Goal: Information Seeking & Learning: Learn about a topic

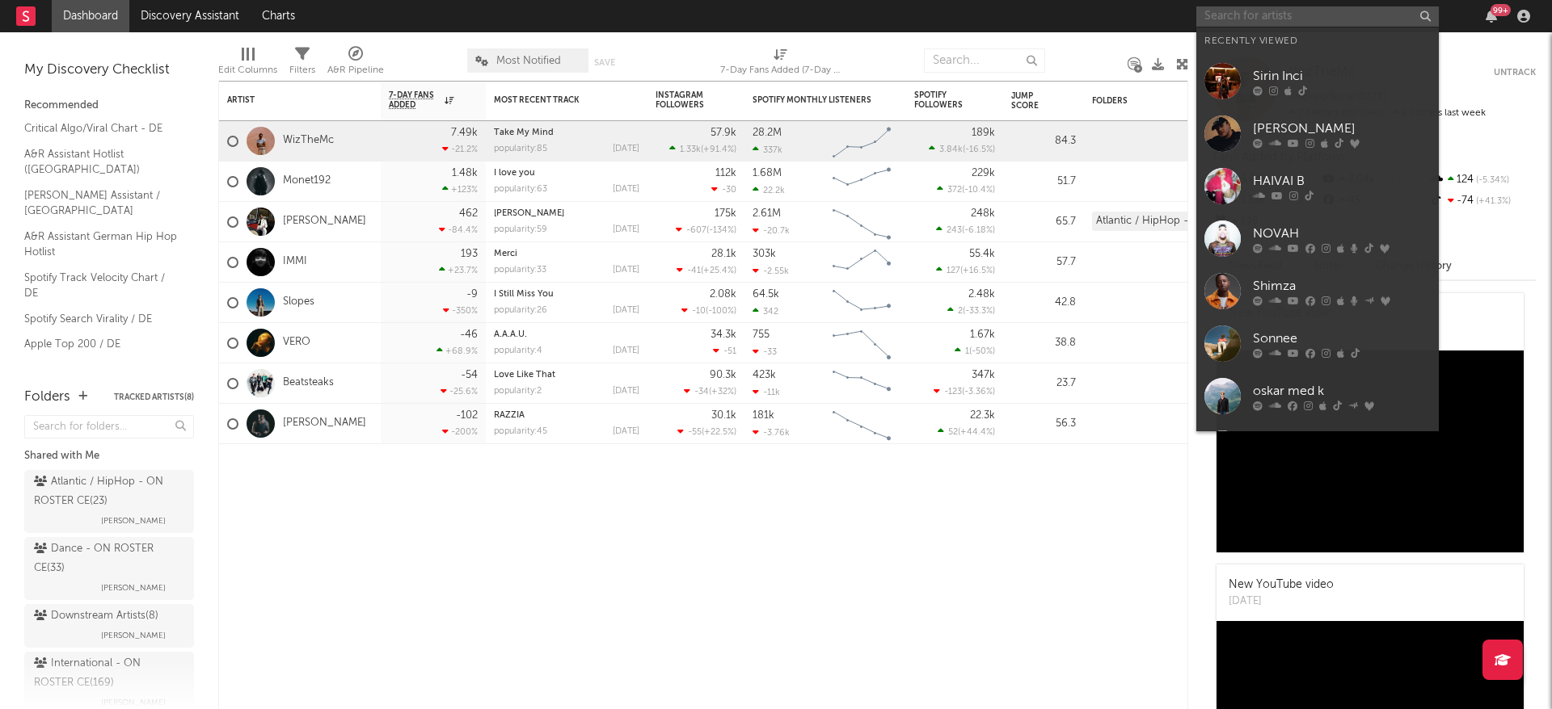
click at [1219, 14] on input "text" at bounding box center [1317, 16] width 242 height 20
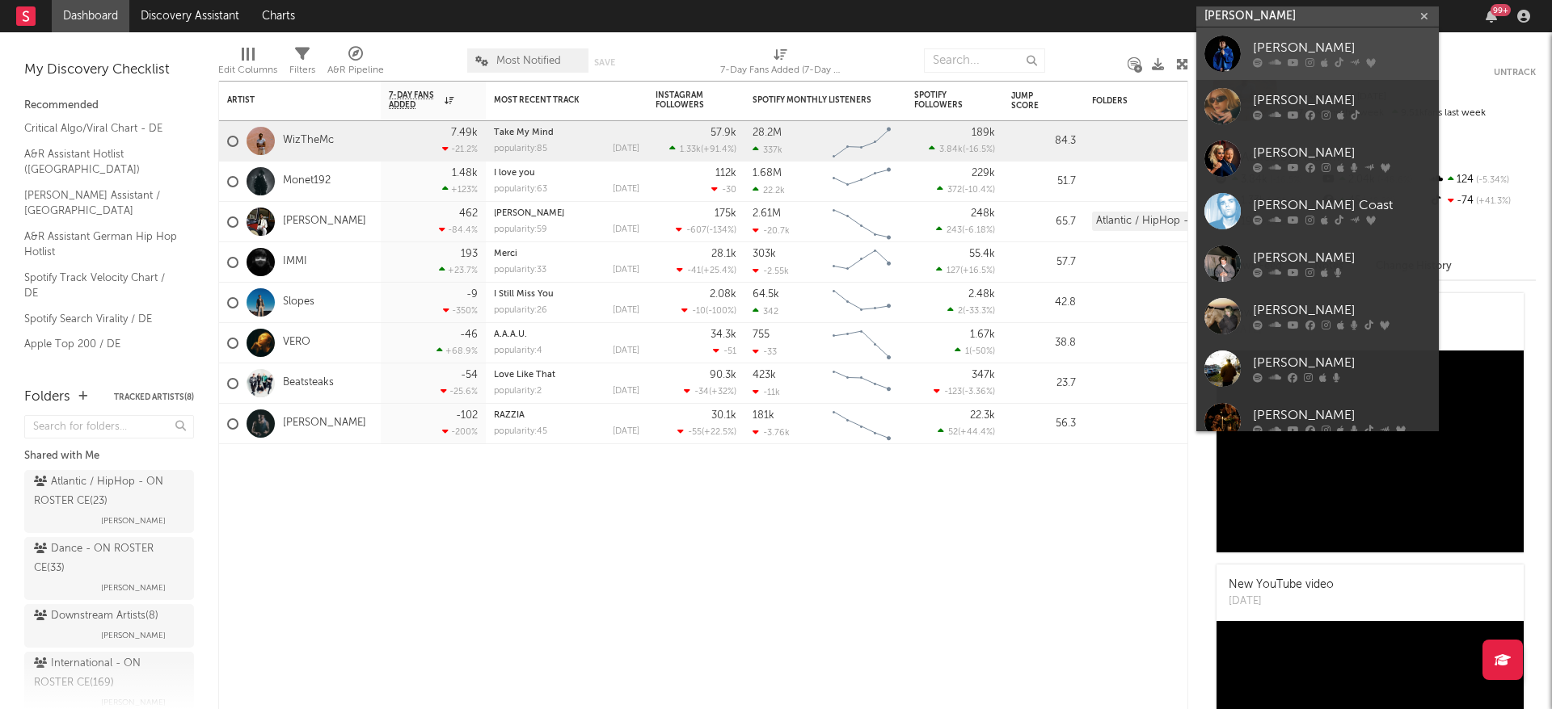
type input "[PERSON_NAME]"
click at [1274, 53] on div "[PERSON_NAME]" at bounding box center [1342, 48] width 178 height 19
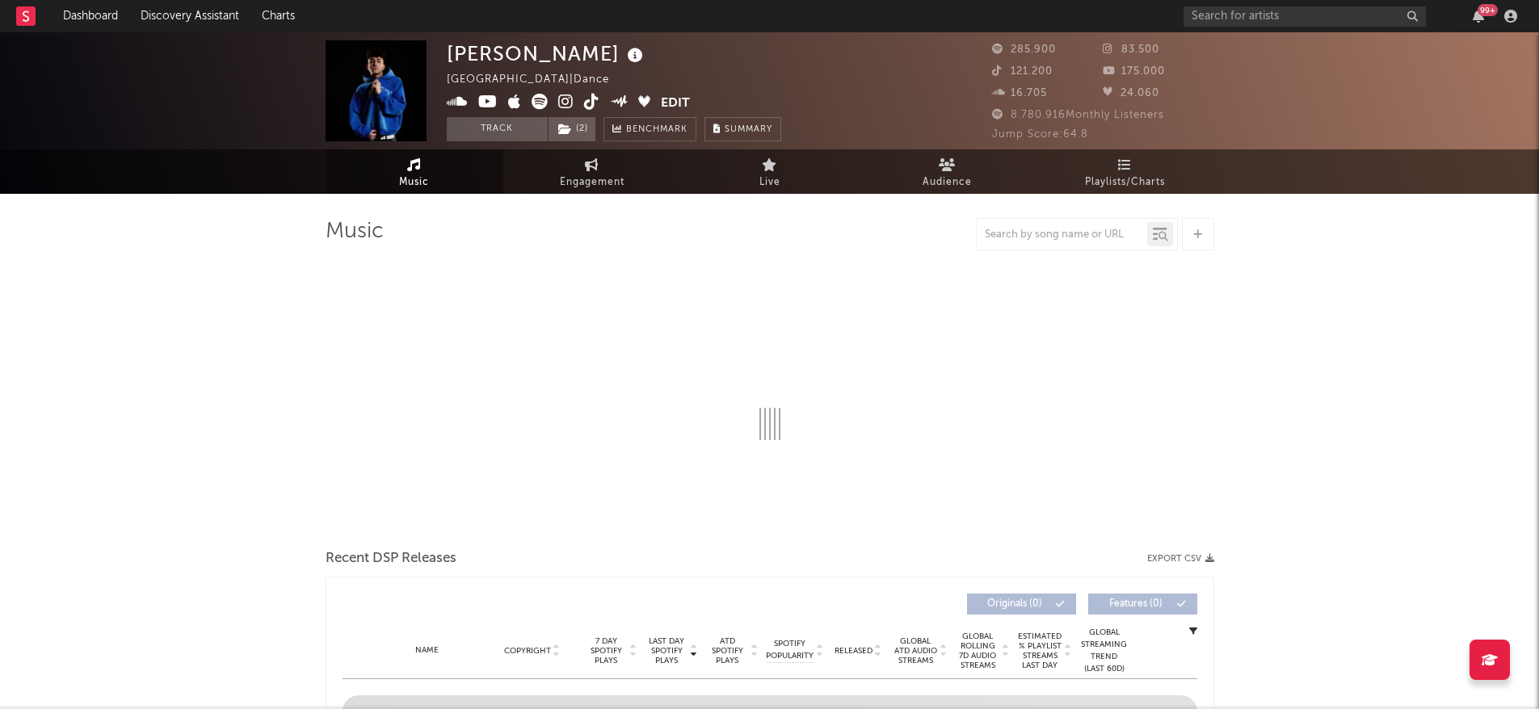
select select "6m"
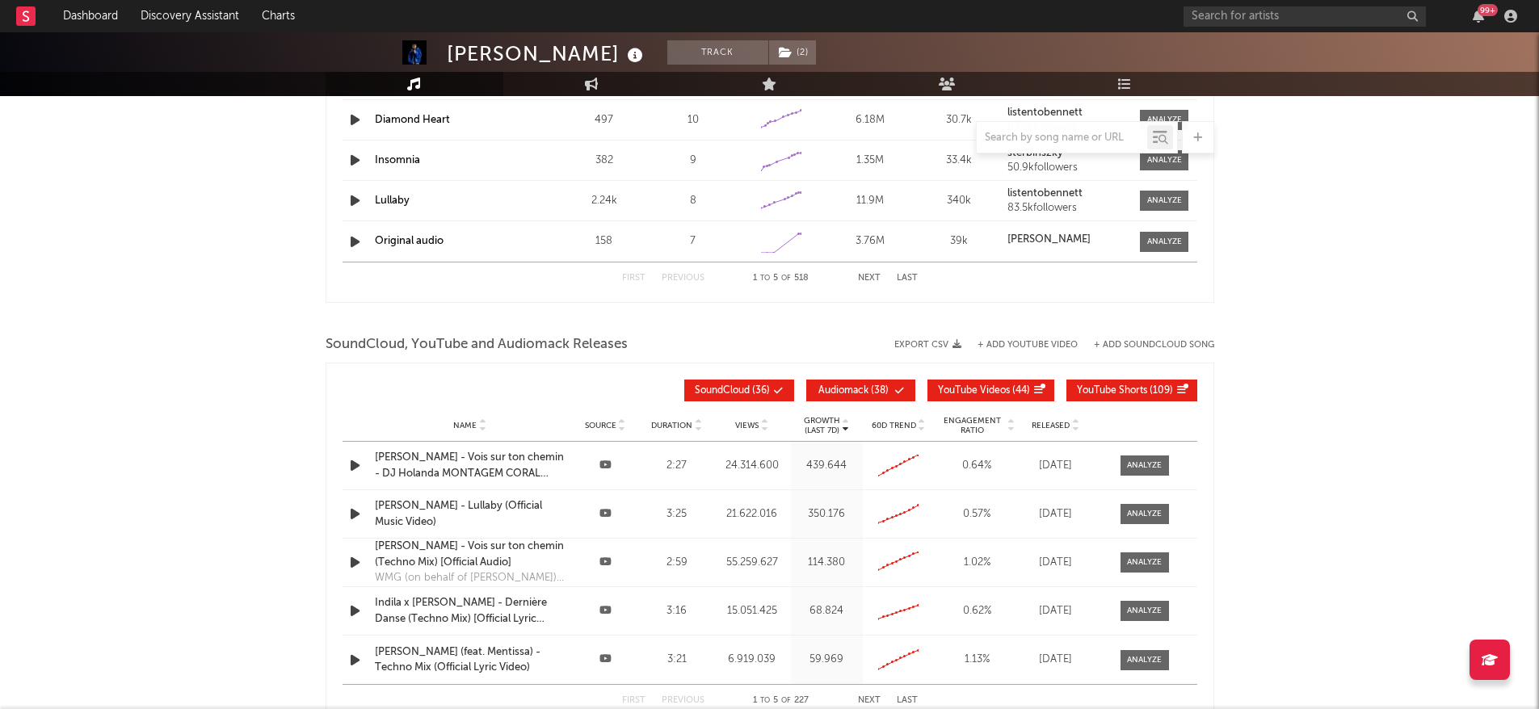
scroll to position [1602, 0]
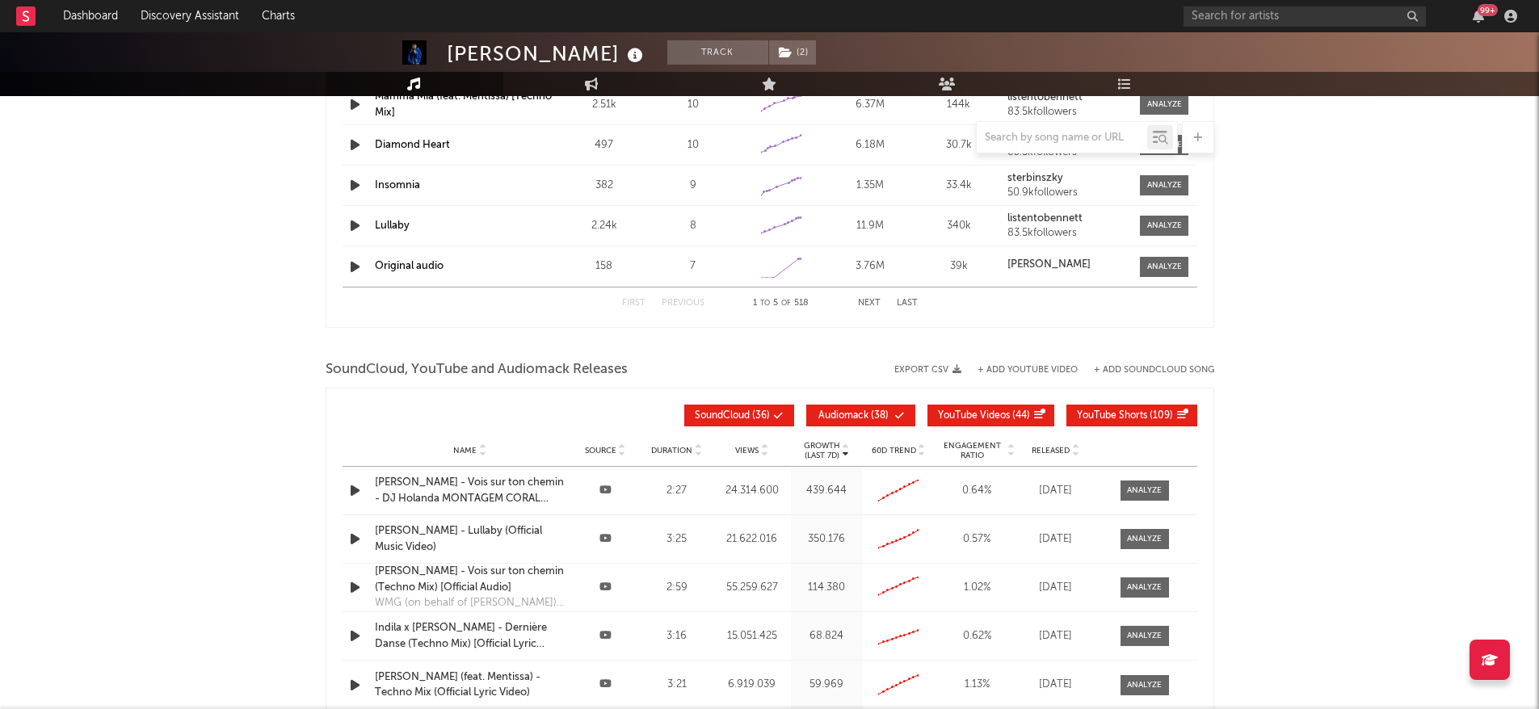
click at [774, 417] on icon at bounding box center [779, 416] width 10 height 10
click at [895, 411] on icon at bounding box center [900, 416] width 10 height 10
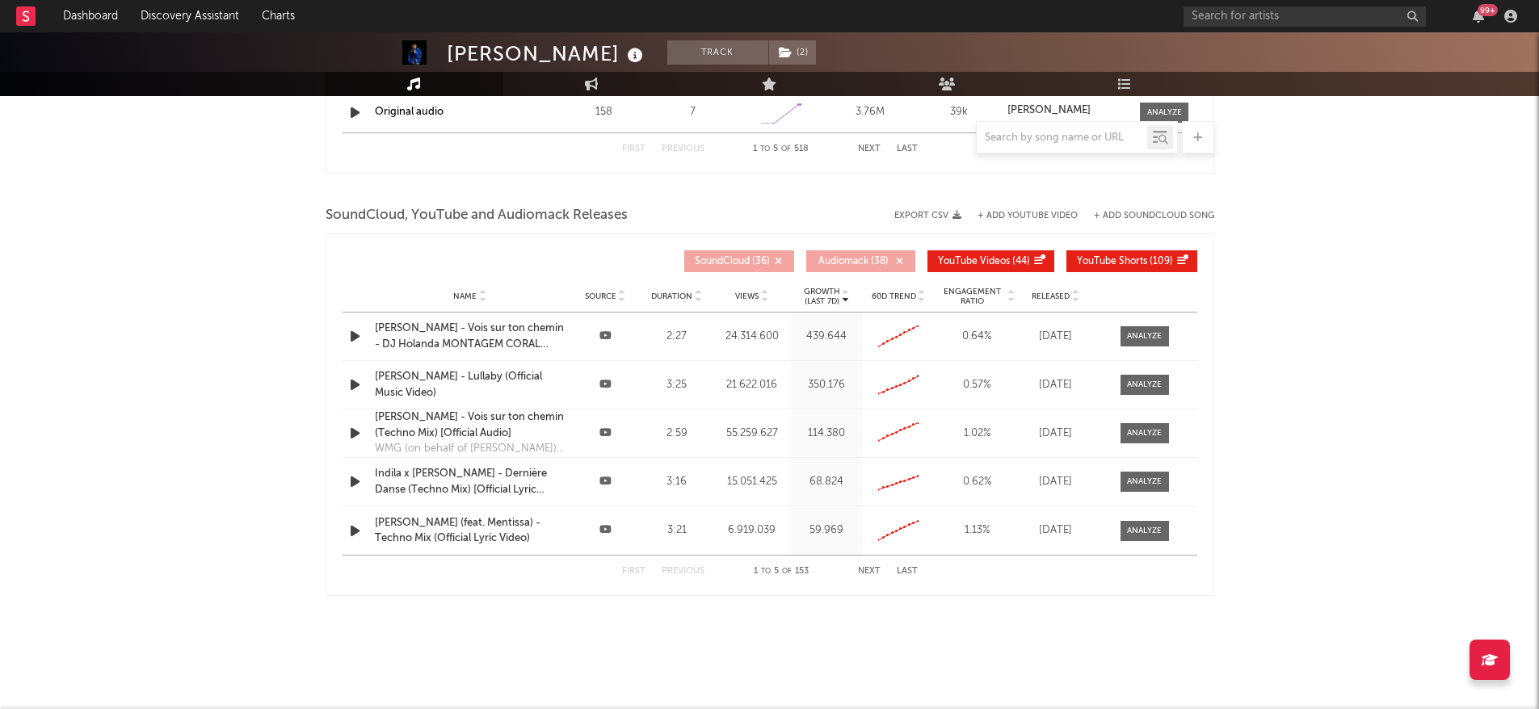
scroll to position [1763, 0]
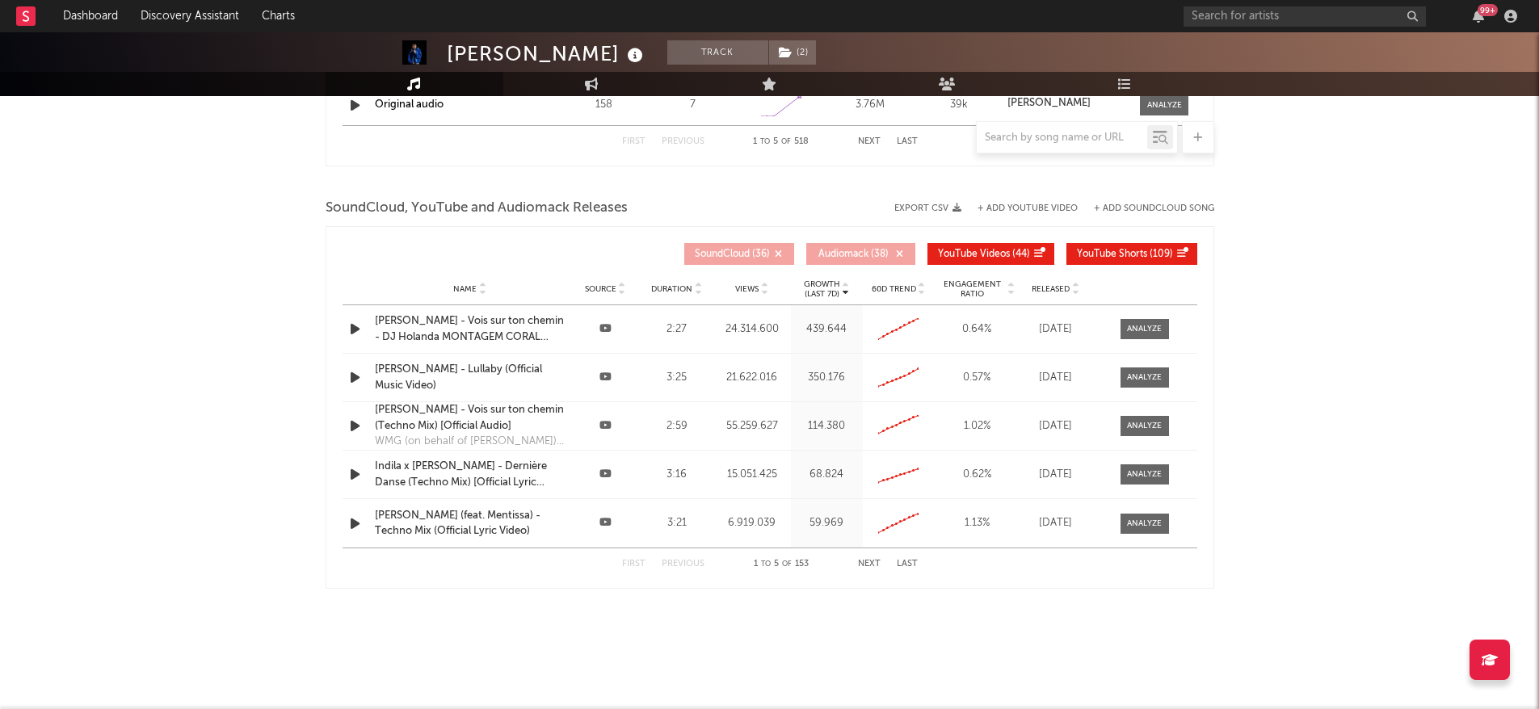
click at [773, 246] on button "SoundCloud ( 36 )" at bounding box center [739, 254] width 110 height 22
click at [895, 254] on icon at bounding box center [900, 255] width 10 height 10
click at [1143, 328] on div at bounding box center [1144, 329] width 35 height 12
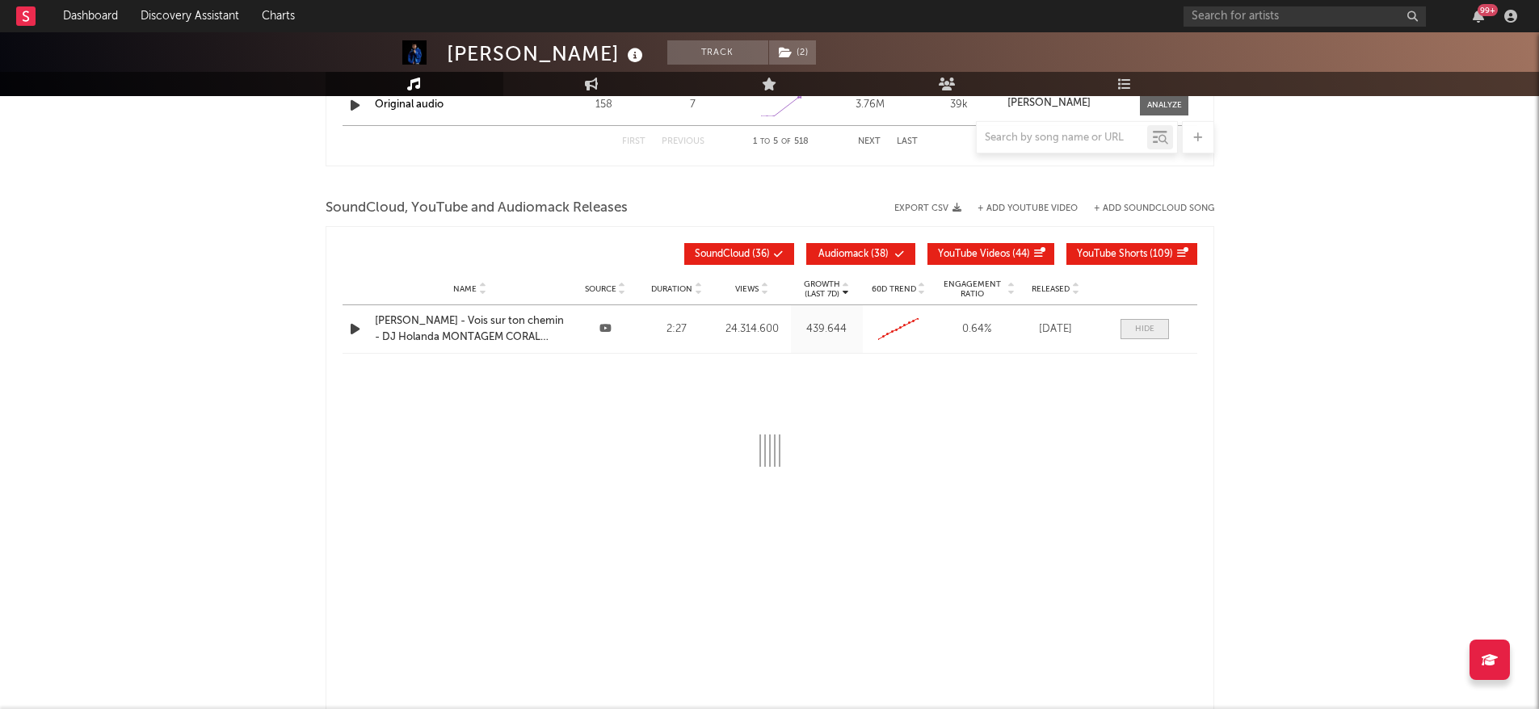
select select "6m"
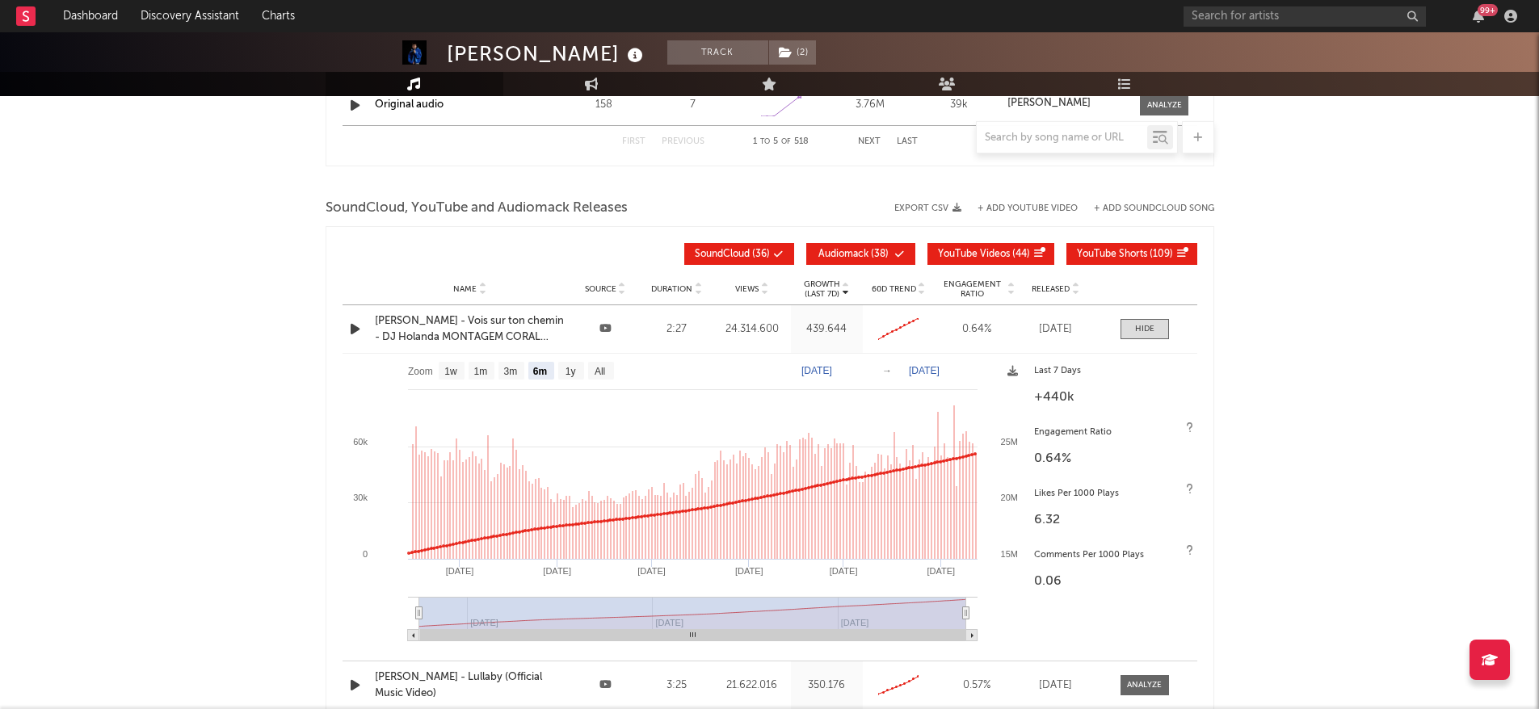
click at [604, 329] on icon at bounding box center [606, 328] width 12 height 11
click at [354, 328] on icon "button" at bounding box center [355, 329] width 17 height 20
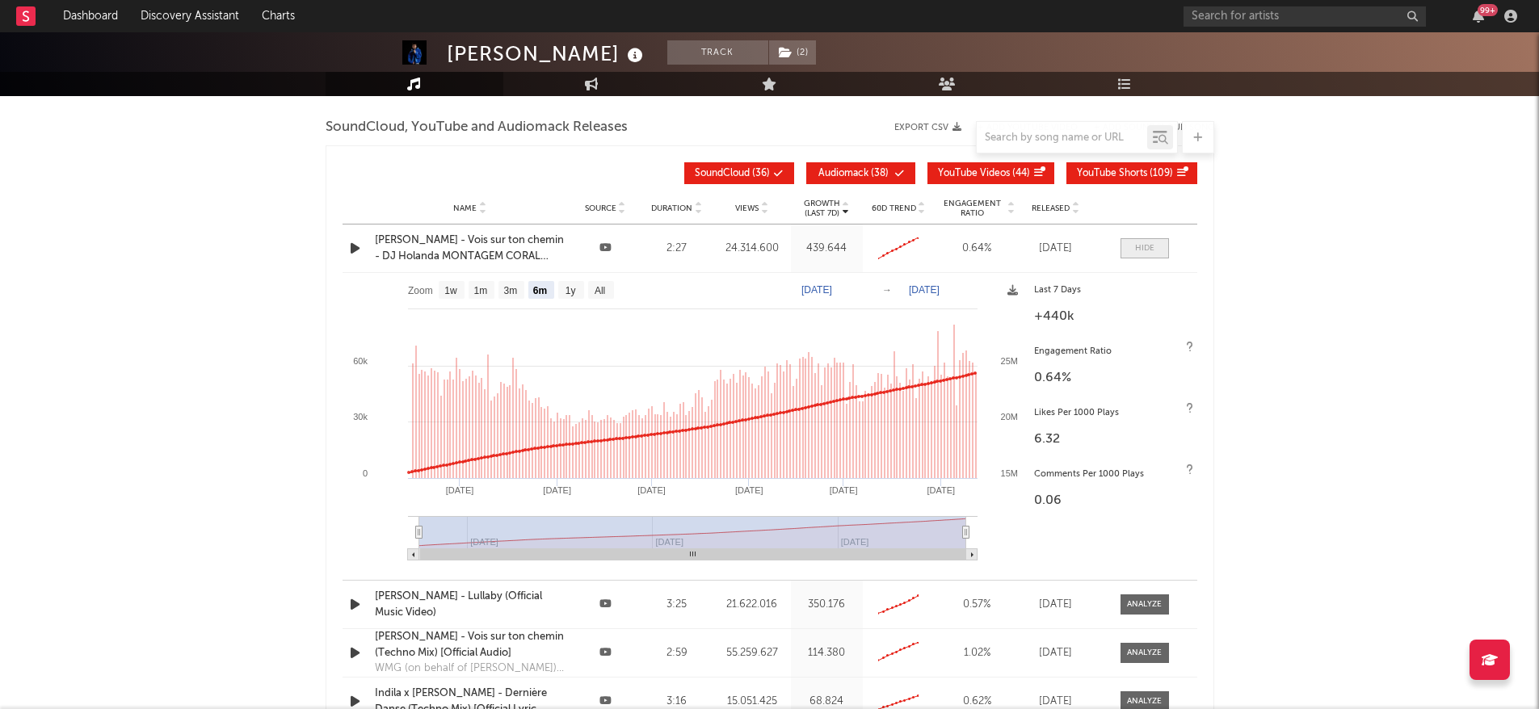
click at [1131, 253] on span at bounding box center [1145, 248] width 48 height 20
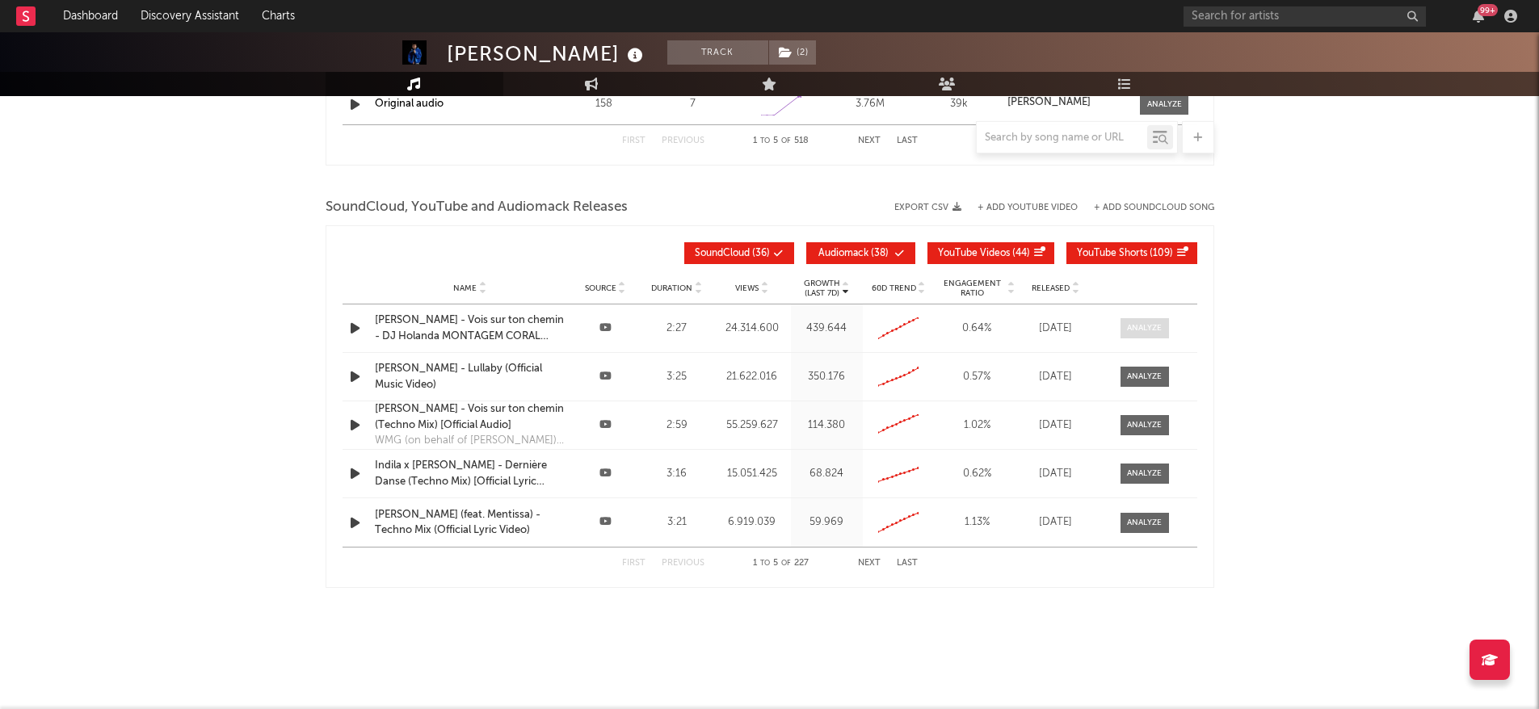
scroll to position [1763, 0]
click at [1150, 333] on div at bounding box center [1144, 329] width 35 height 12
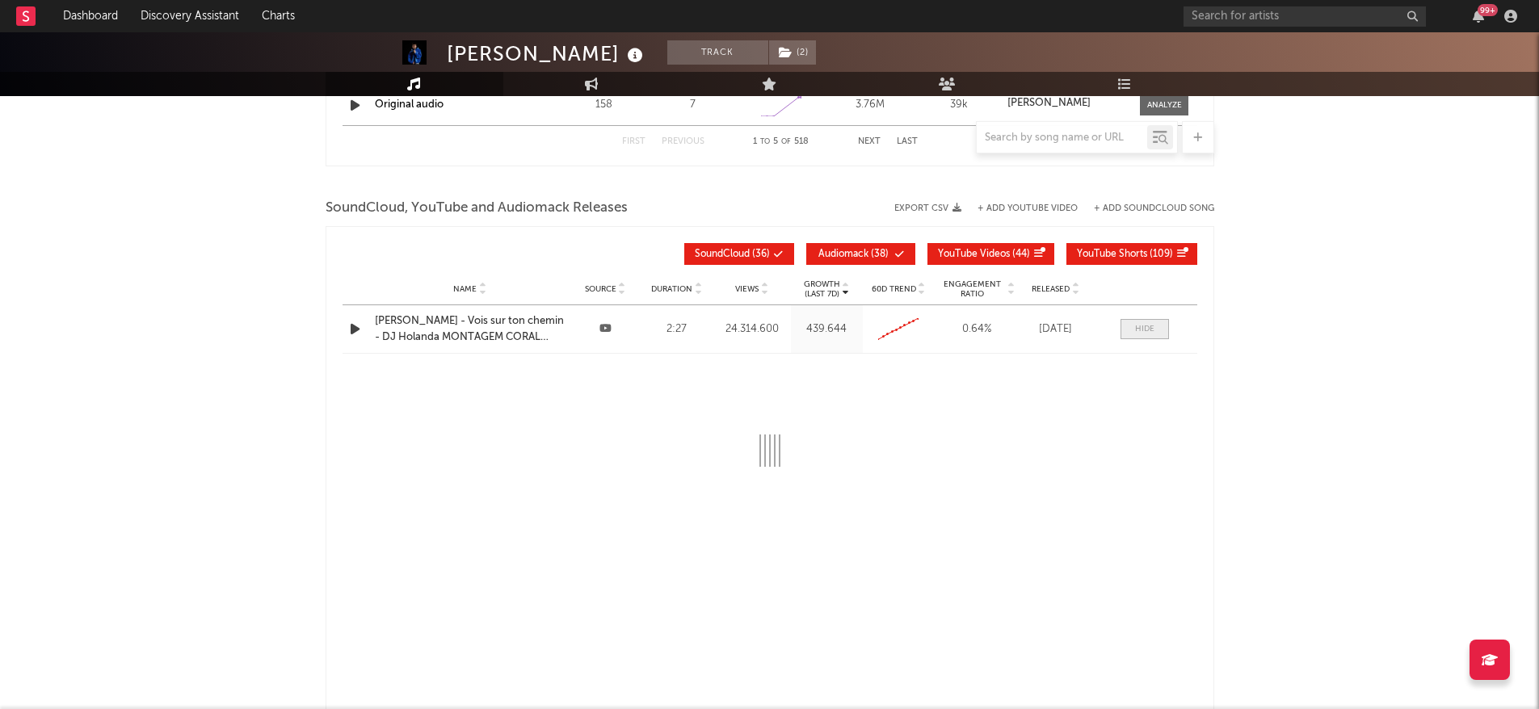
scroll to position [1844, 0]
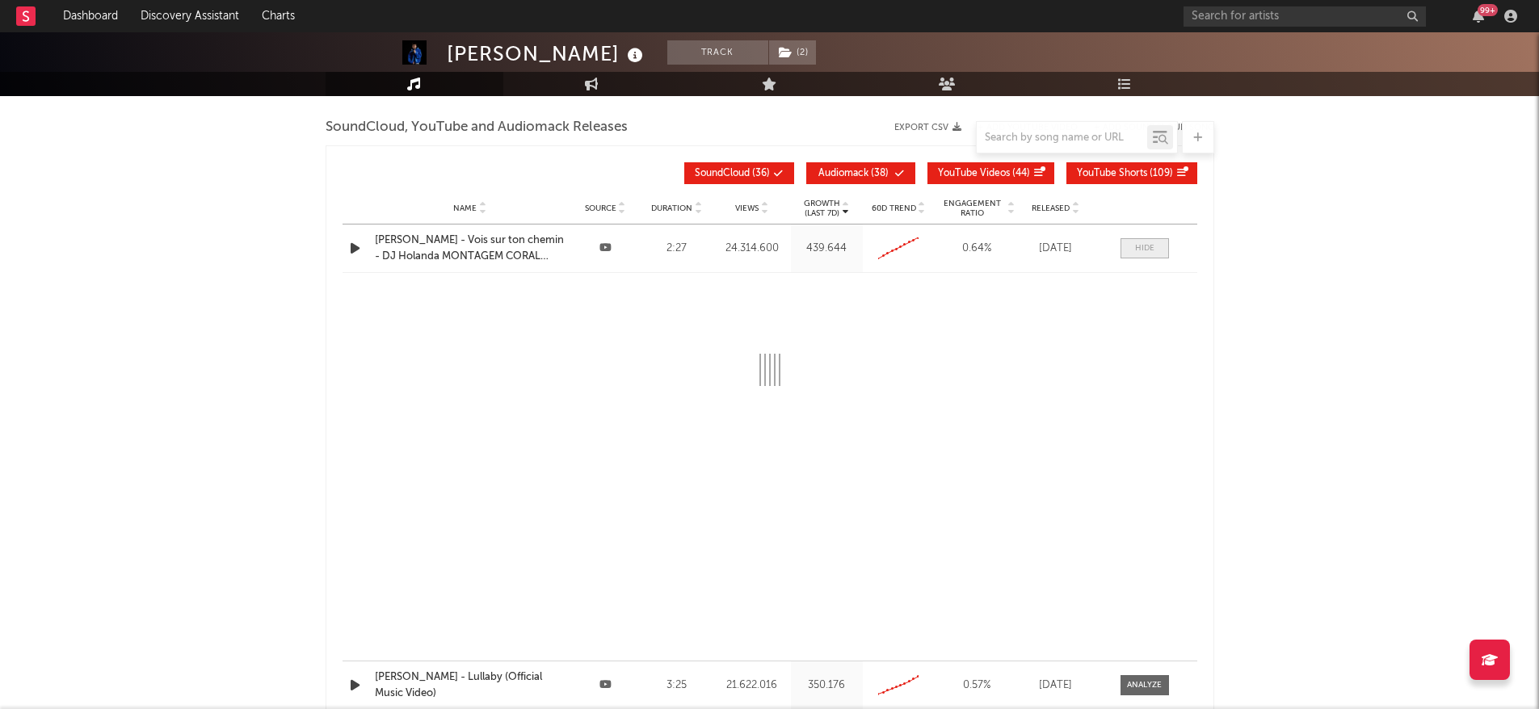
select select "6m"
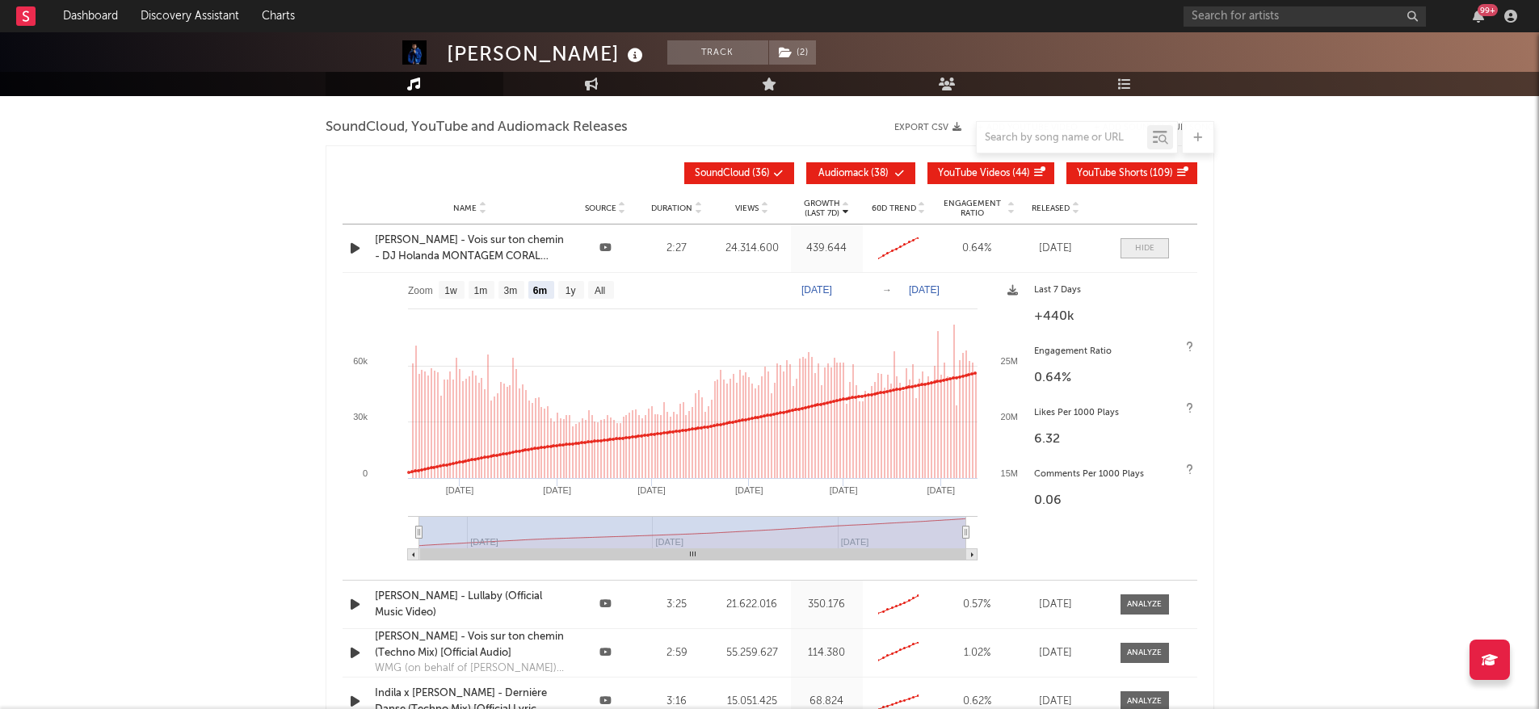
click at [1156, 254] on span at bounding box center [1145, 248] width 48 height 20
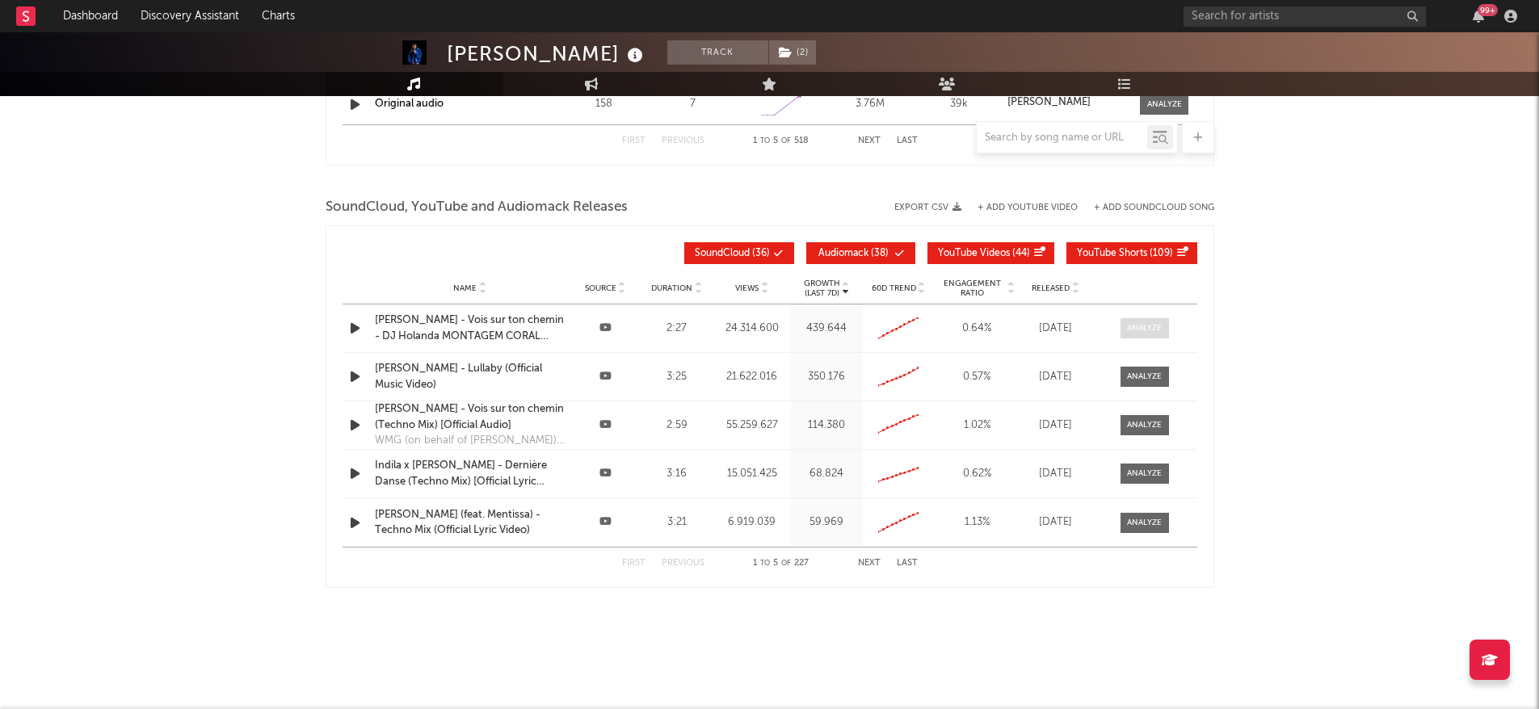
scroll to position [1763, 0]
click at [1156, 254] on span "YouTube Shorts ( 109 )" at bounding box center [1125, 255] width 96 height 10
click at [1166, 256] on span "YouTube Shorts ( 109 )" at bounding box center [1125, 255] width 96 height 10
click at [1153, 331] on div at bounding box center [1144, 329] width 35 height 12
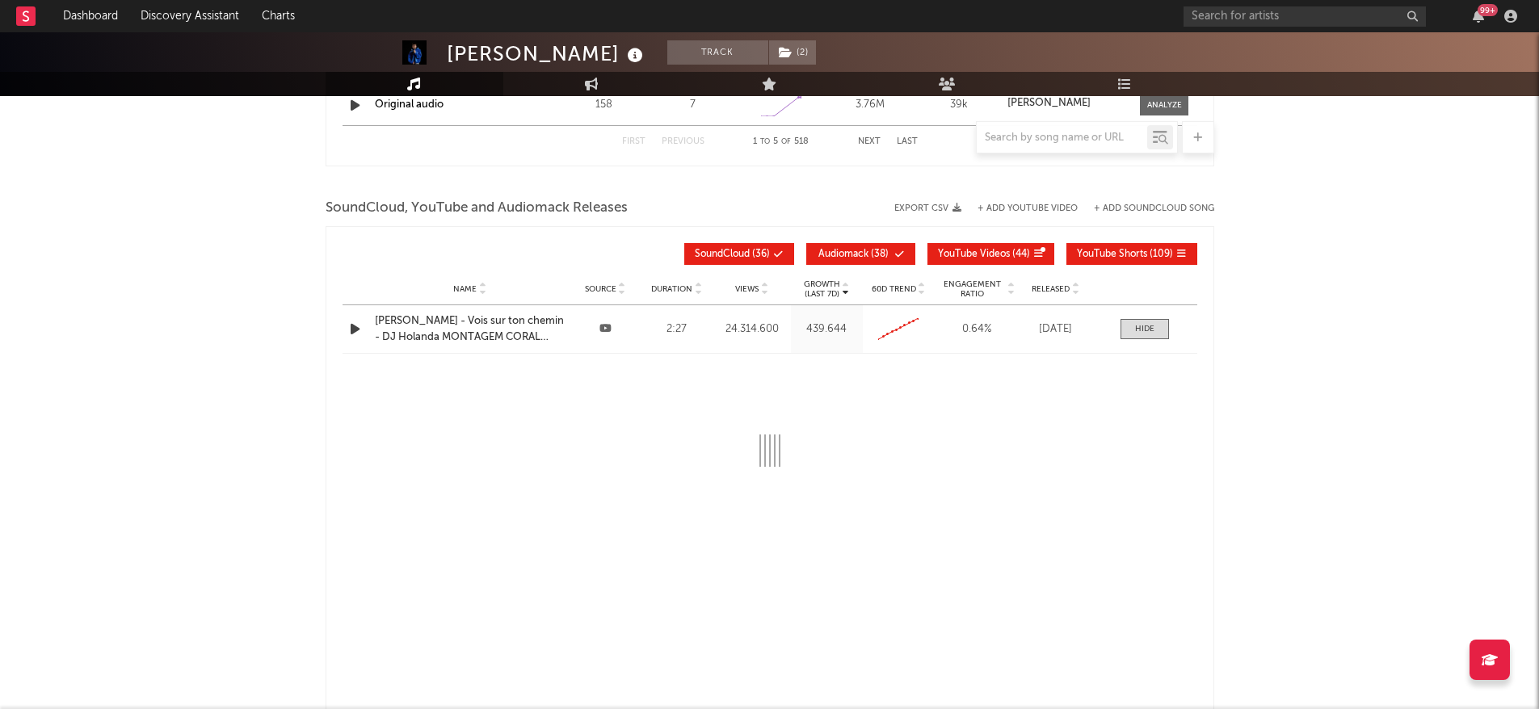
select select "6m"
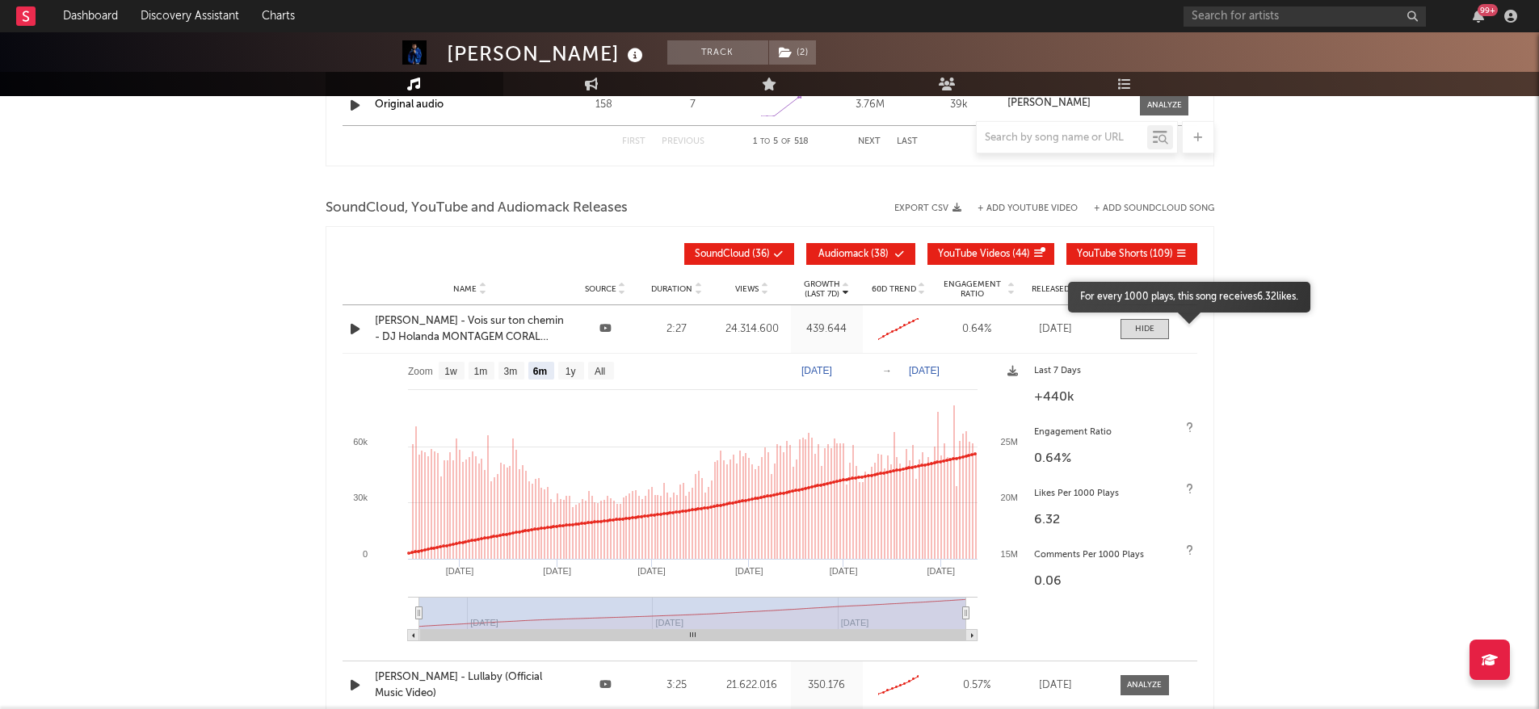
scroll to position [2006, 0]
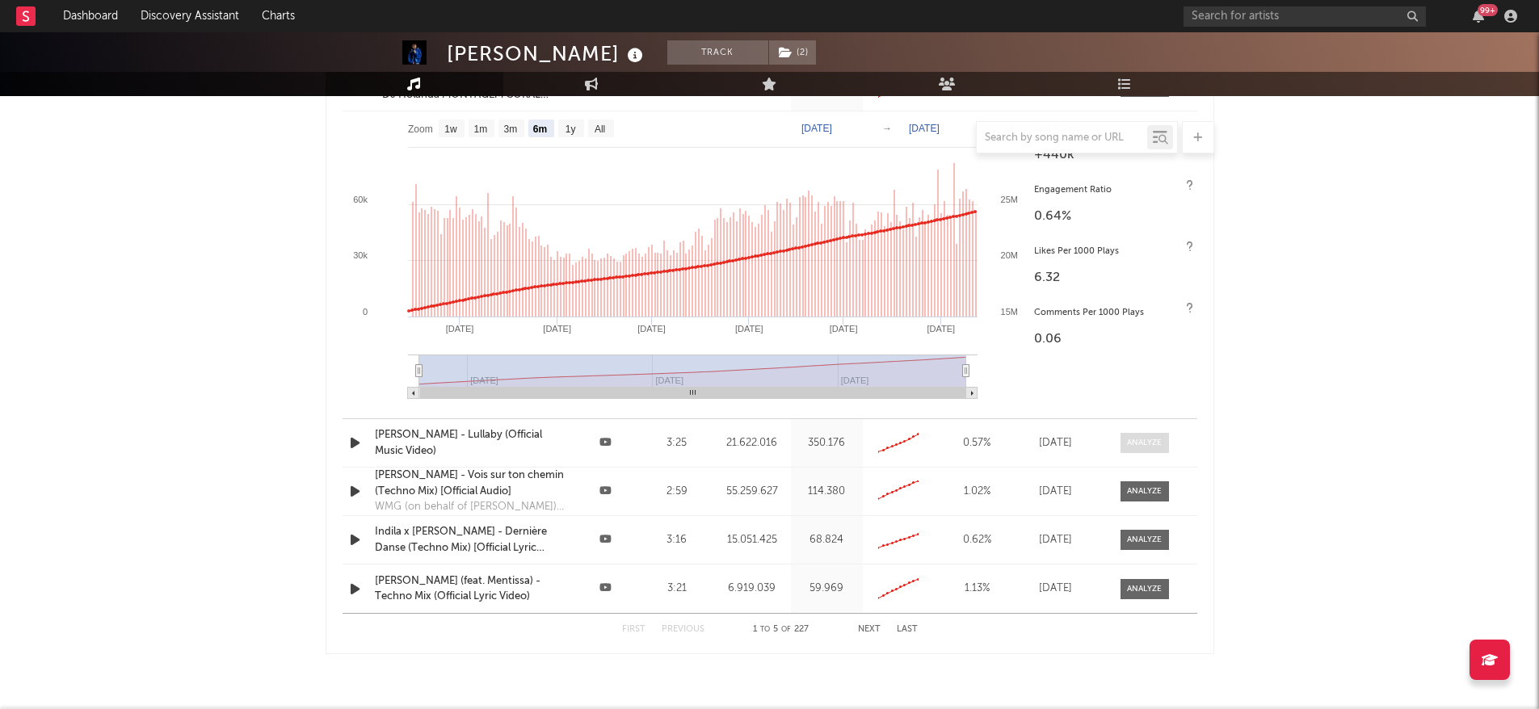
click at [1127, 447] on div at bounding box center [1144, 443] width 35 height 12
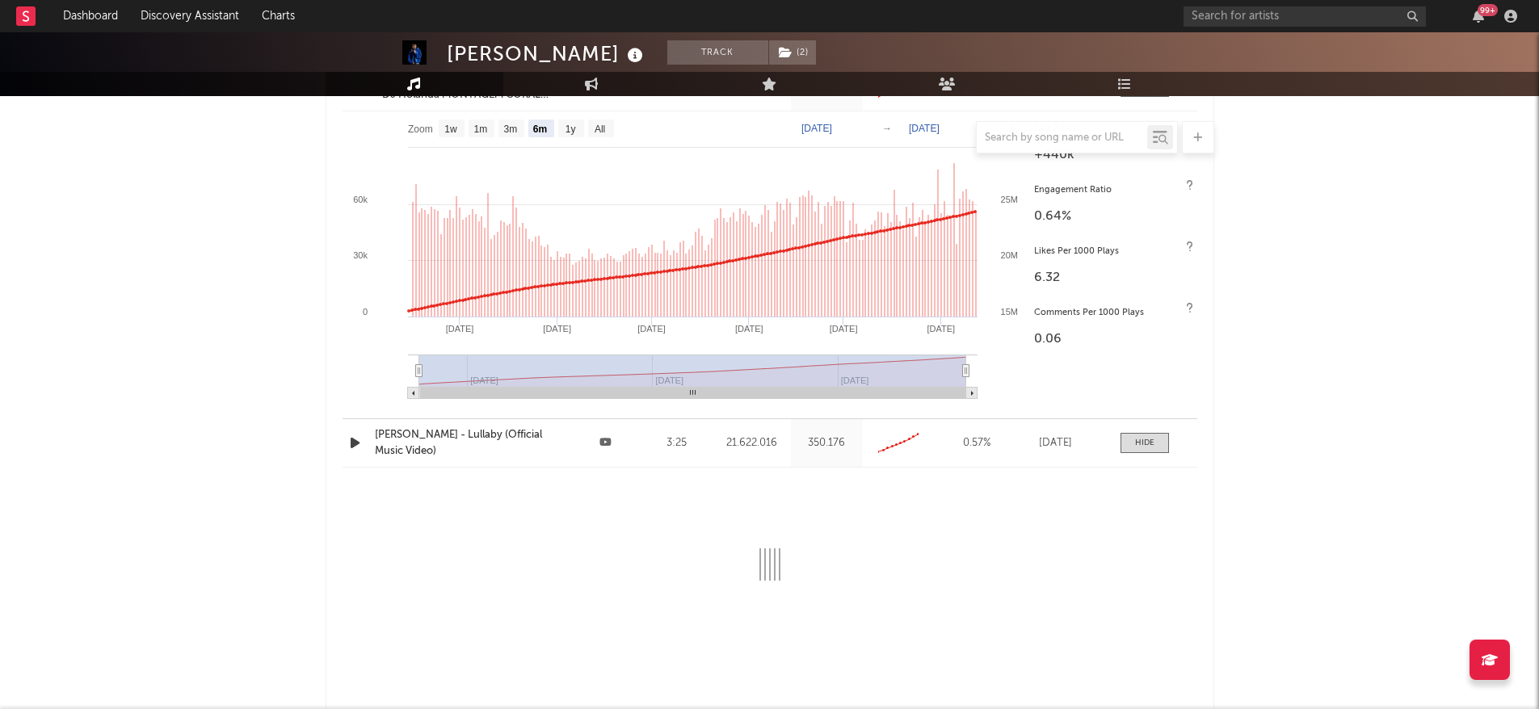
select select "6m"
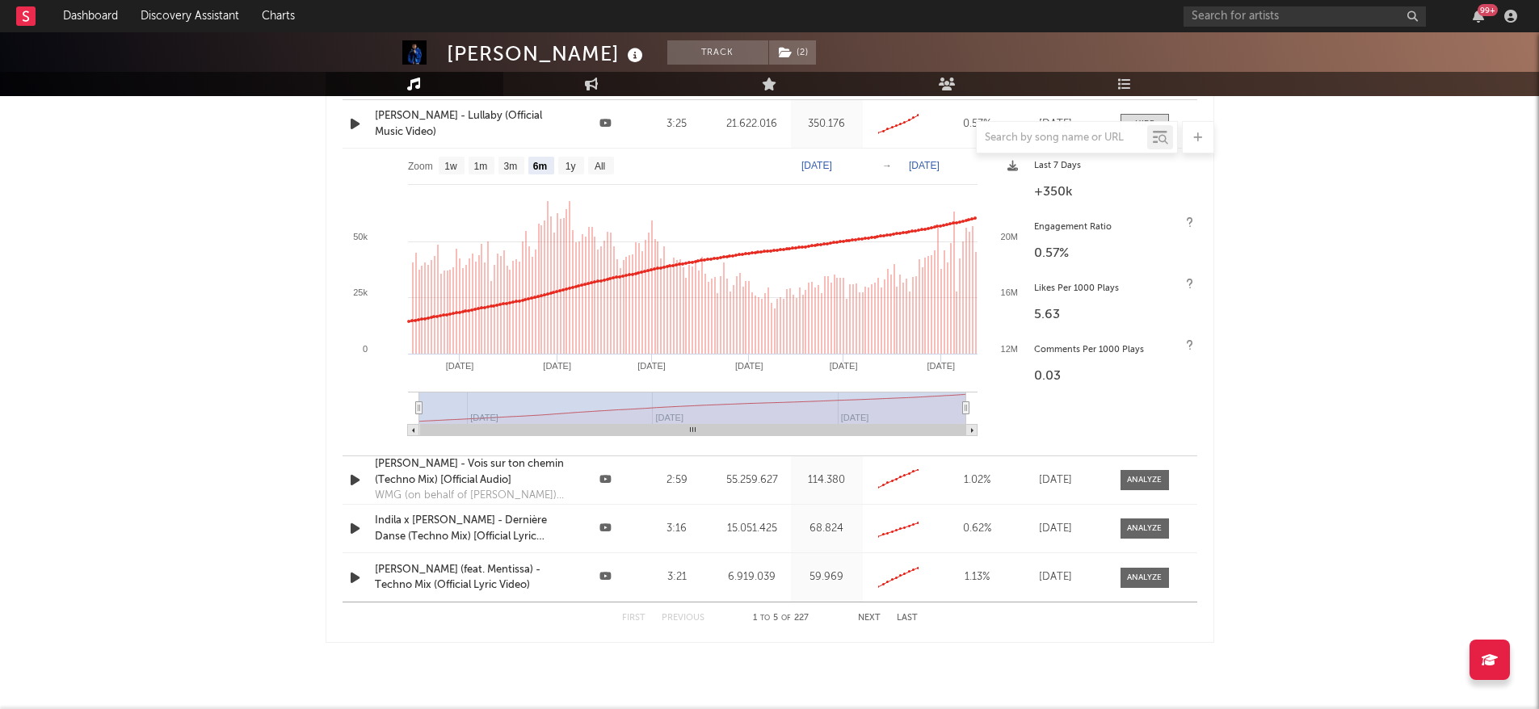
scroll to position [2329, 0]
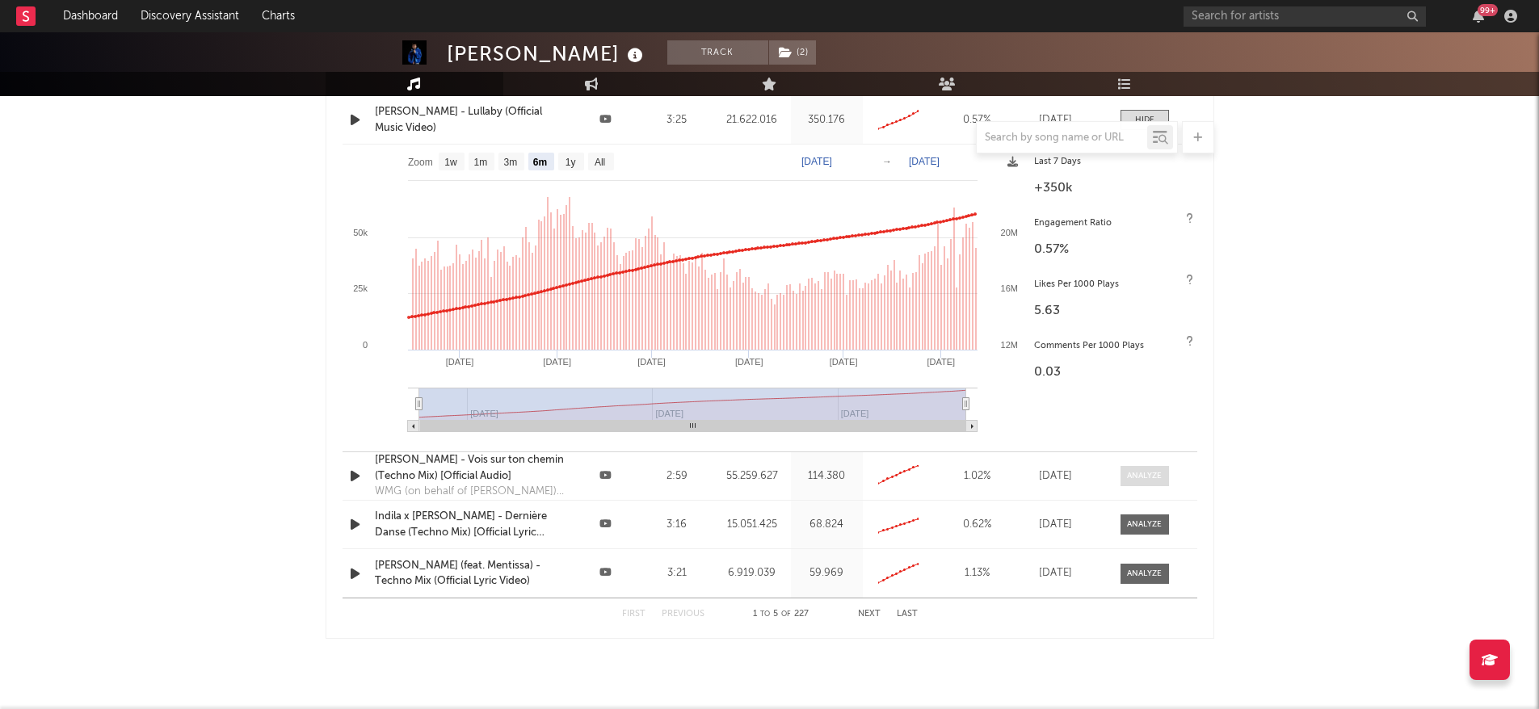
click at [1151, 479] on div at bounding box center [1144, 476] width 35 height 12
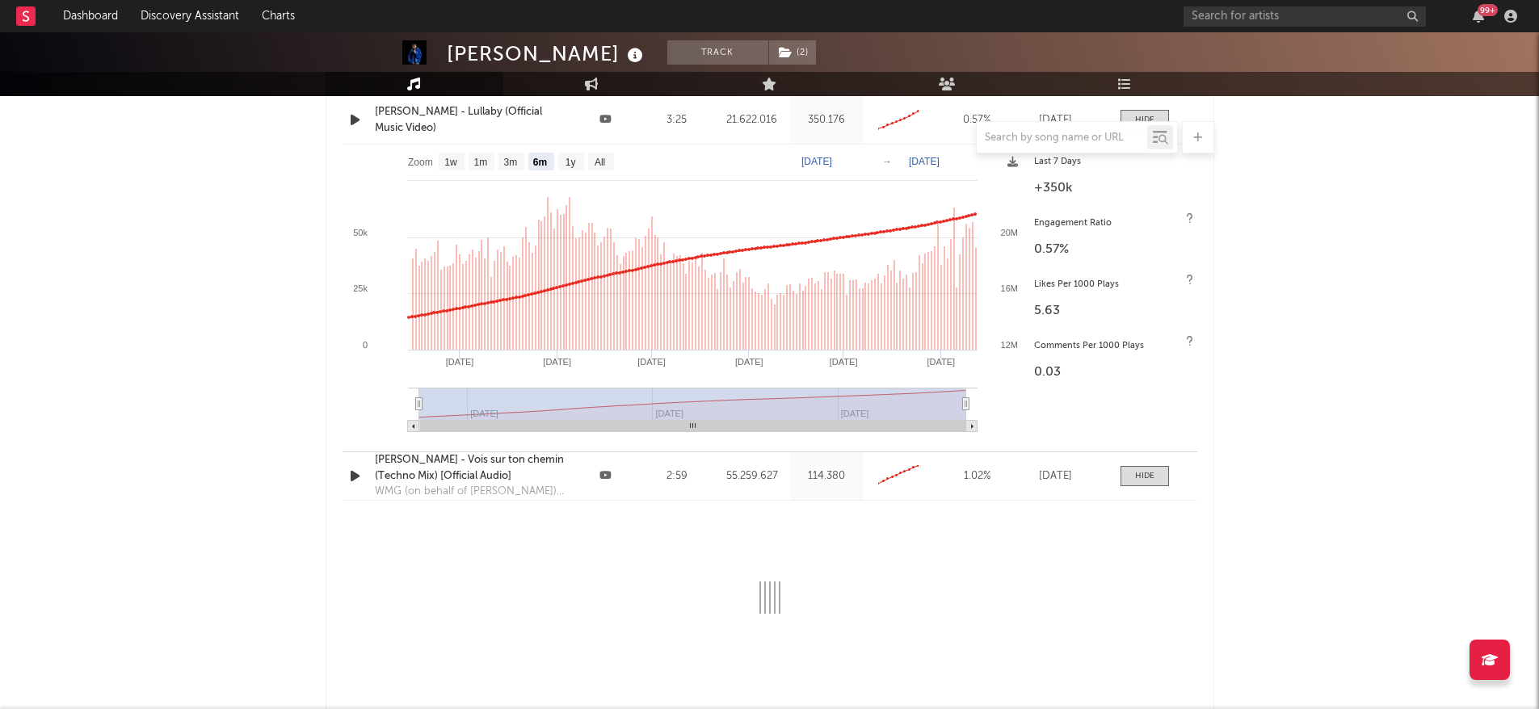
select select "6m"
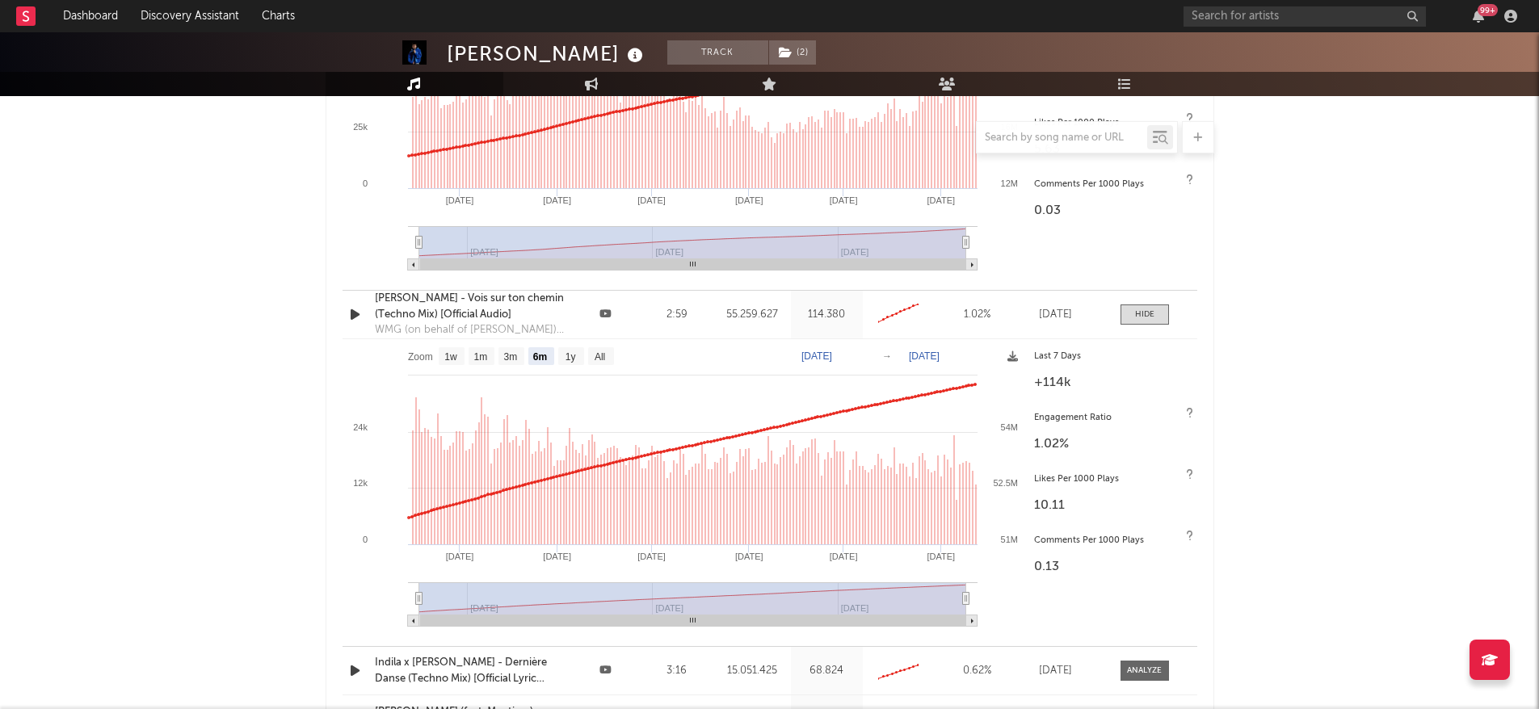
scroll to position [2652, 0]
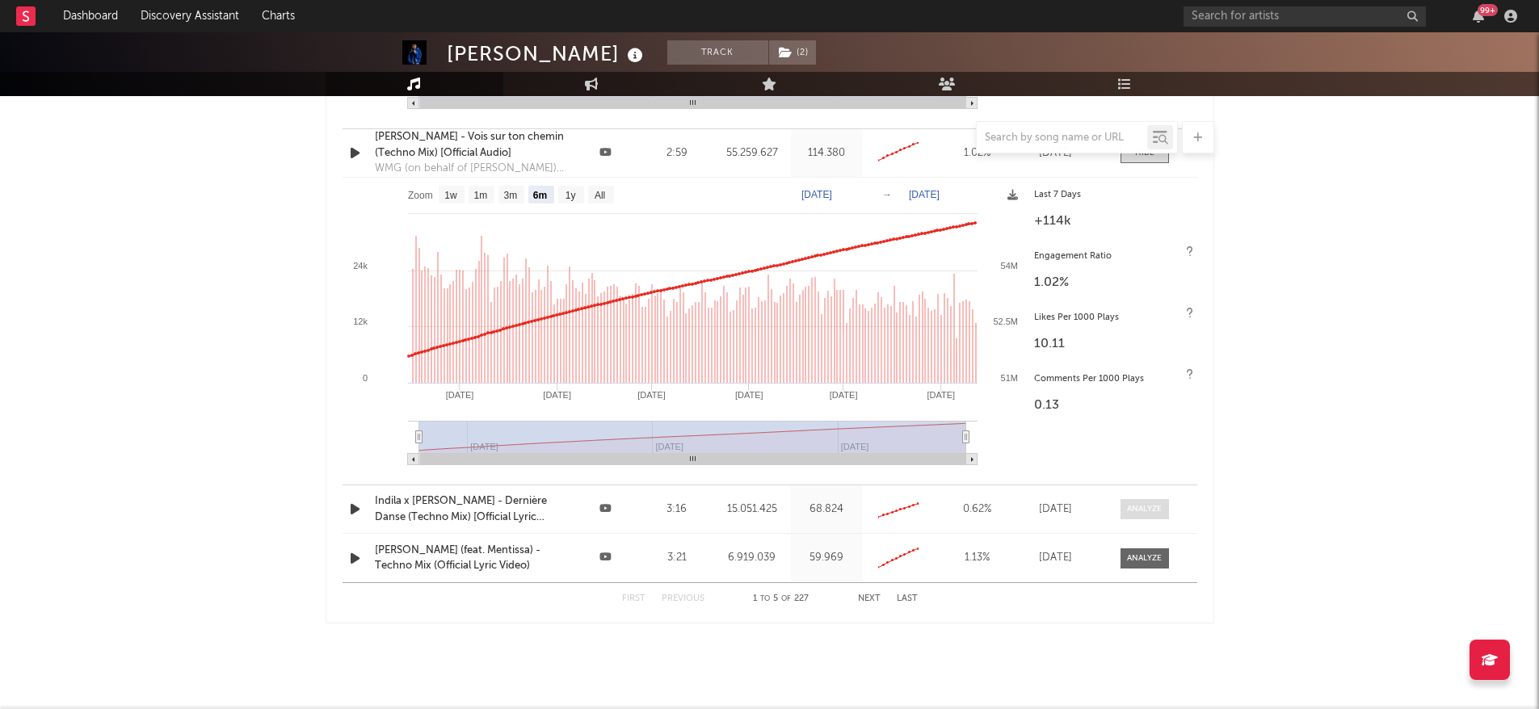
click at [1147, 506] on div at bounding box center [1144, 509] width 35 height 12
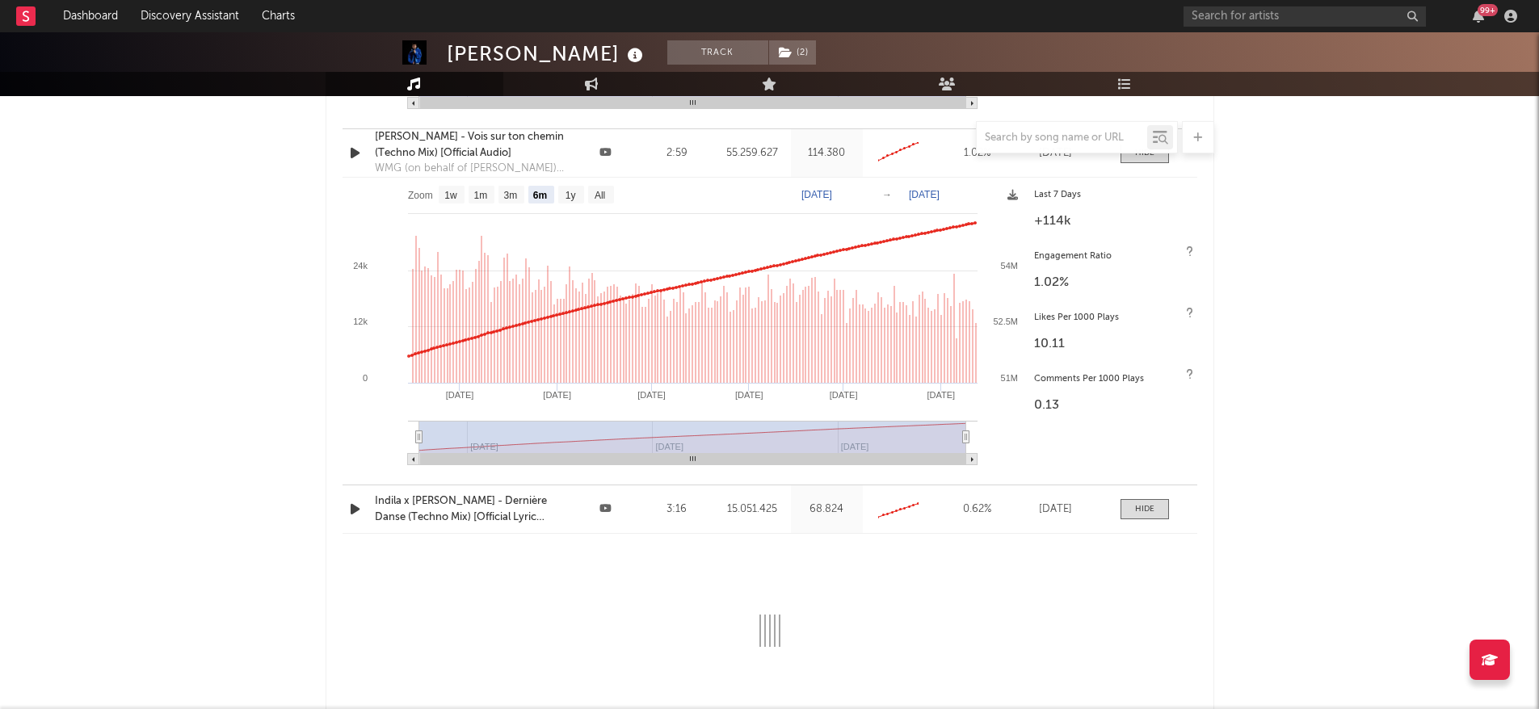
select select "6m"
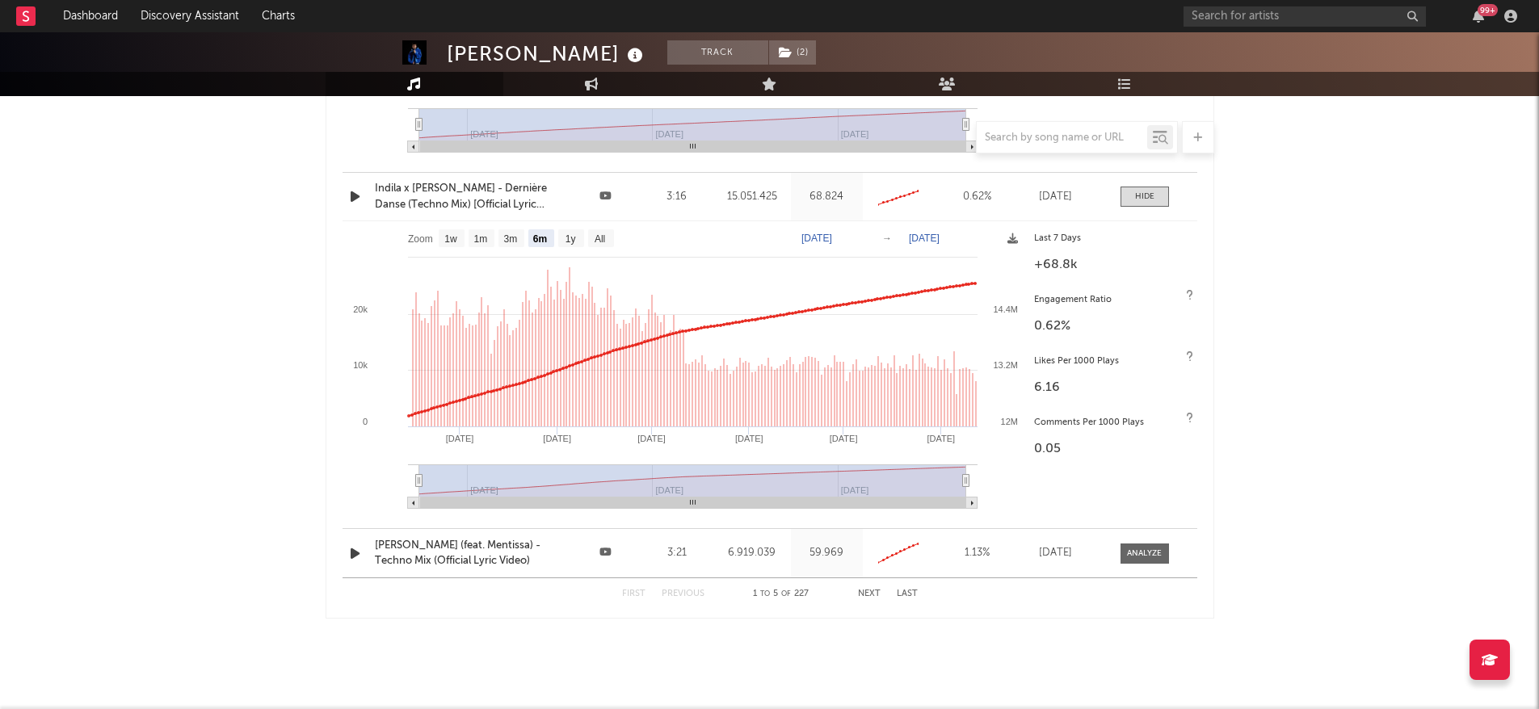
scroll to position [2995, 0]
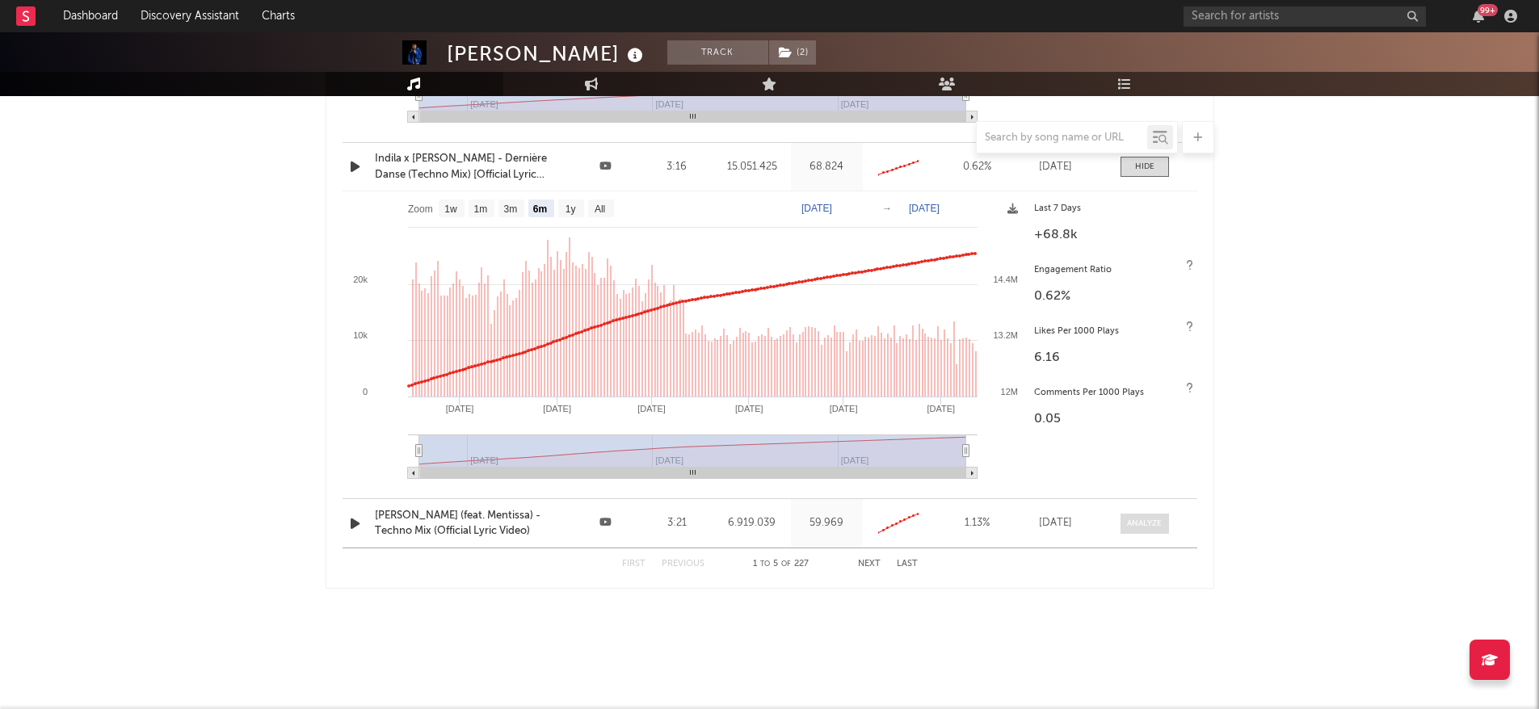
click at [1142, 523] on div at bounding box center [1144, 524] width 35 height 12
select select "6m"
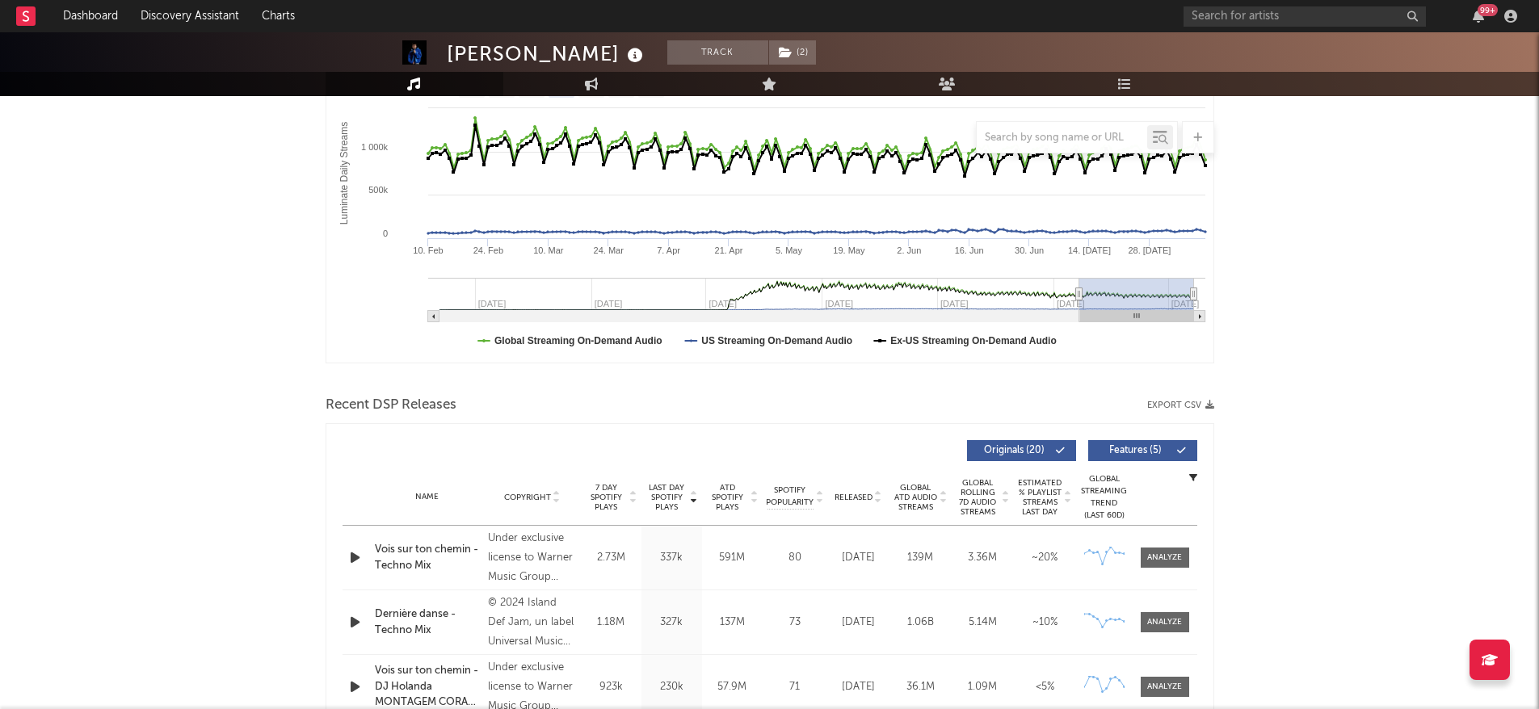
scroll to position [0, 0]
